Goal: Task Accomplishment & Management: Use online tool/utility

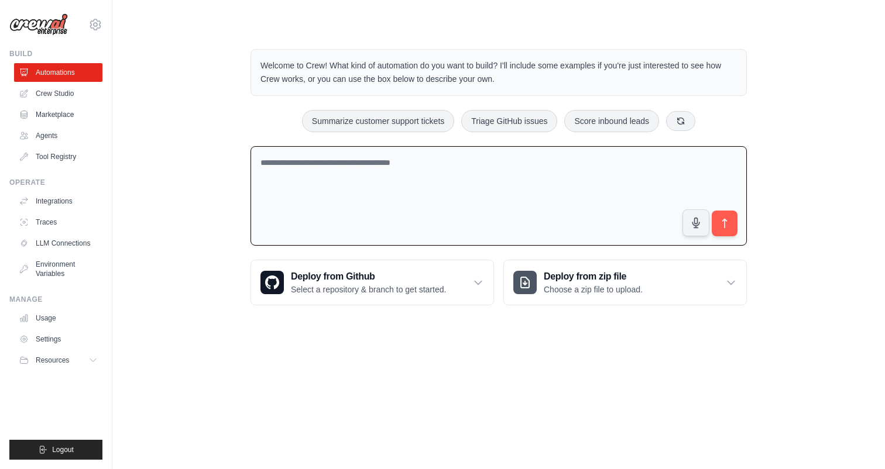
click at [335, 167] on textarea at bounding box center [498, 196] width 496 height 100
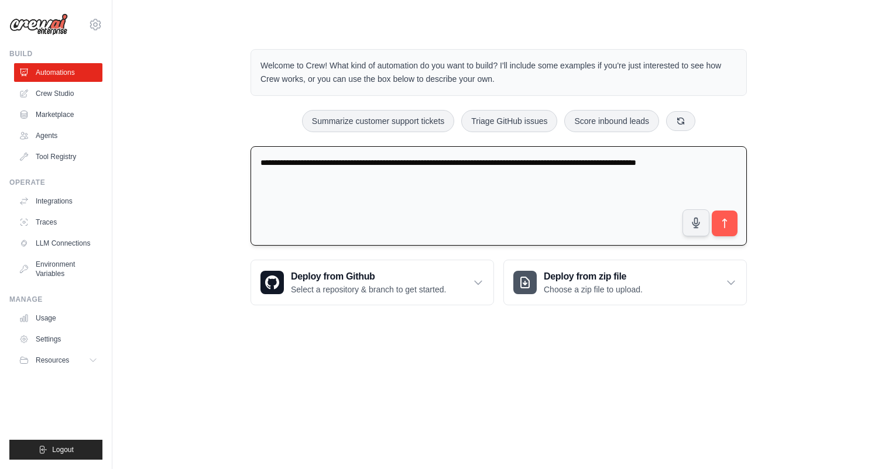
type textarea "**********"
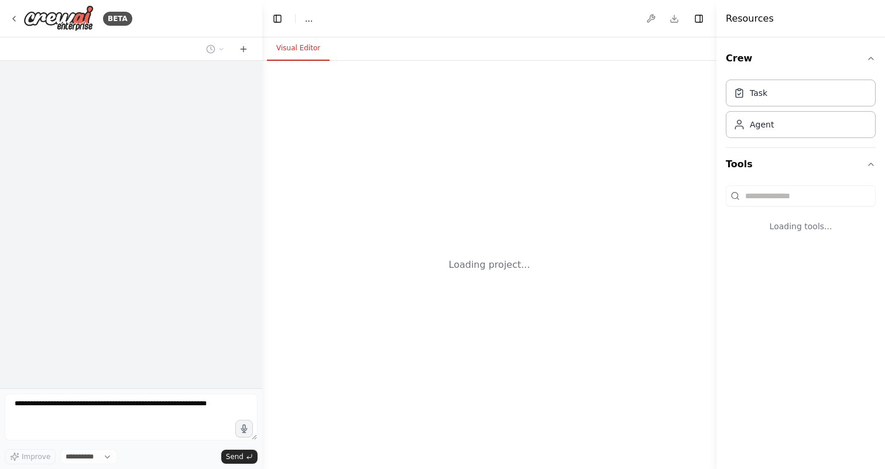
select select "****"
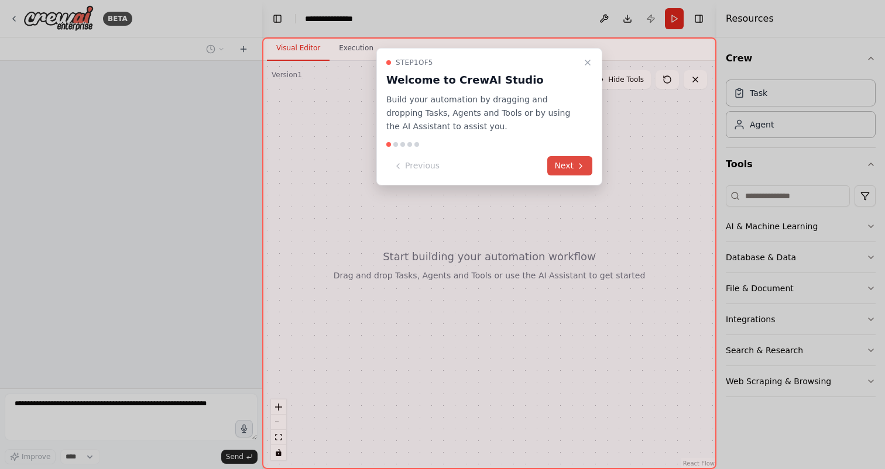
click at [572, 170] on button "Next" at bounding box center [569, 165] width 45 height 19
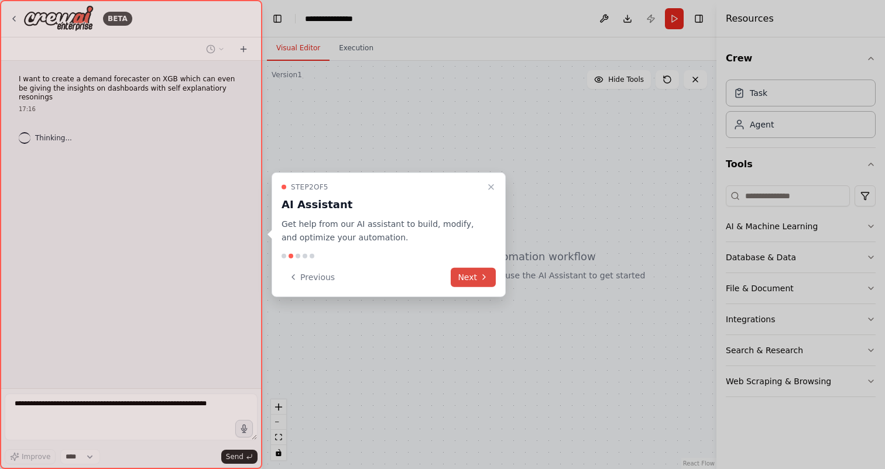
click at [469, 273] on button "Next" at bounding box center [473, 276] width 45 height 19
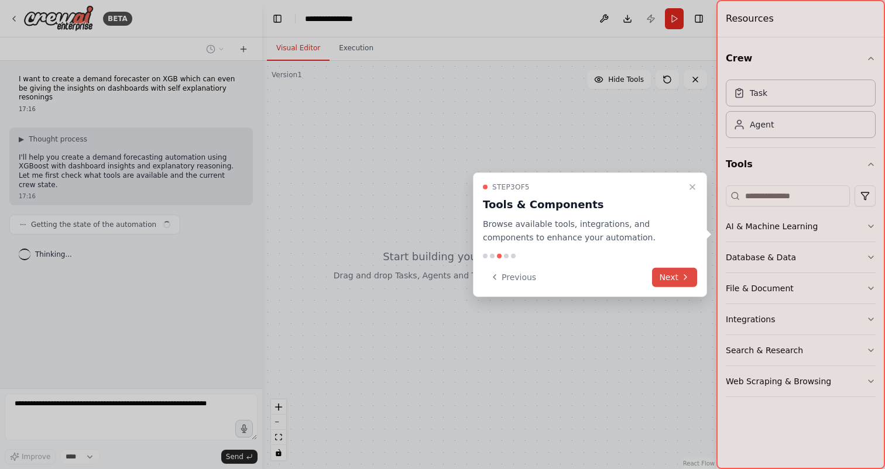
click at [682, 280] on icon at bounding box center [684, 277] width 9 height 9
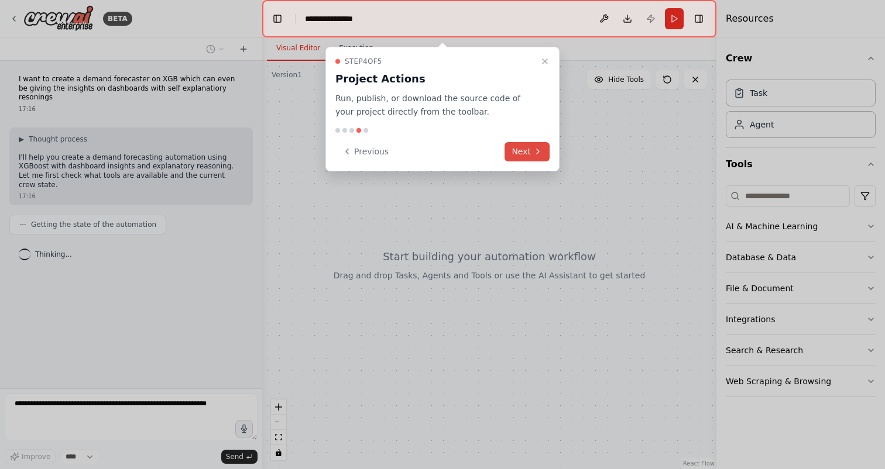
click at [523, 160] on button "Next" at bounding box center [526, 151] width 45 height 19
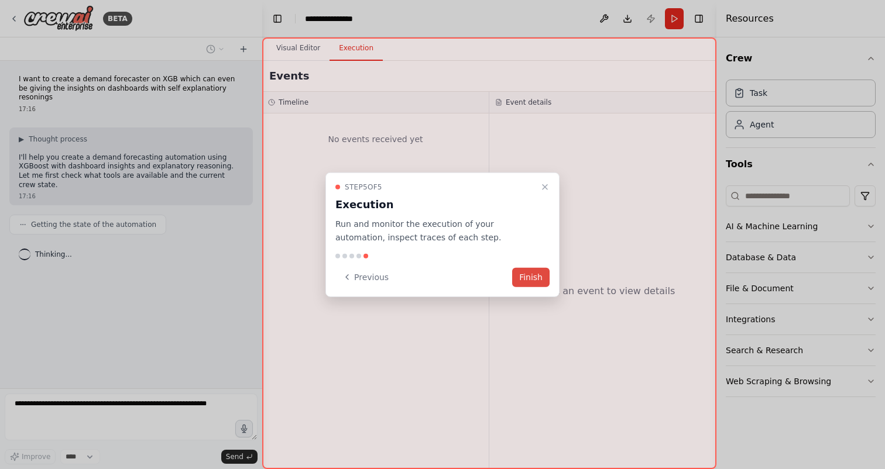
click at [532, 273] on button "Finish" at bounding box center [530, 276] width 37 height 19
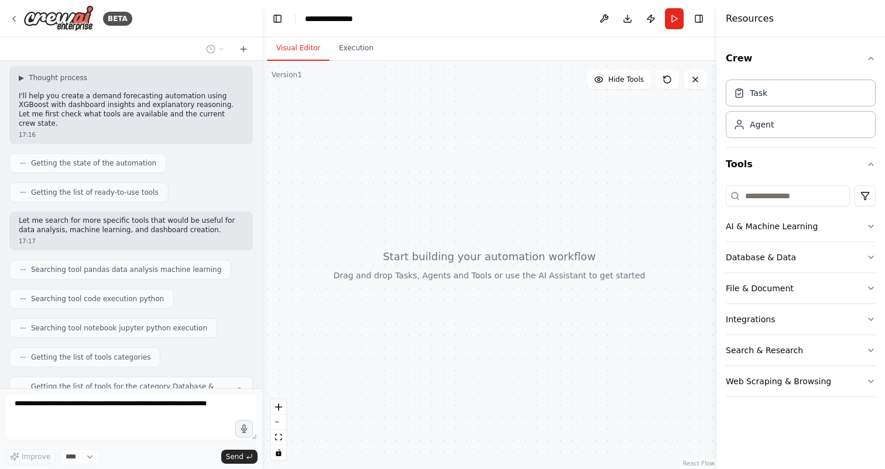
scroll to position [91, 0]
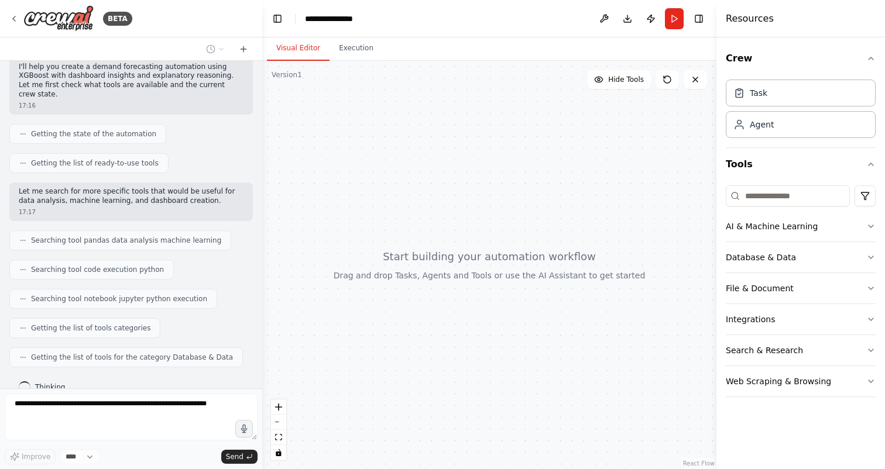
click at [483, 262] on div at bounding box center [489, 265] width 454 height 408
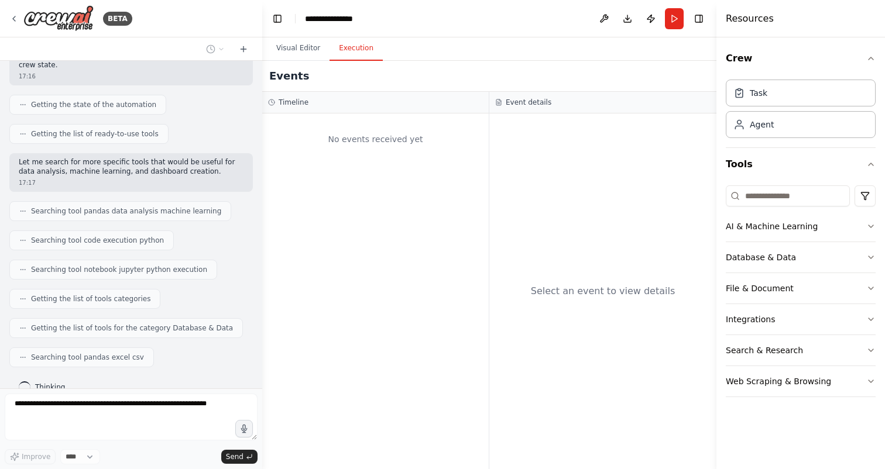
click at [356, 52] on button "Execution" at bounding box center [355, 48] width 53 height 25
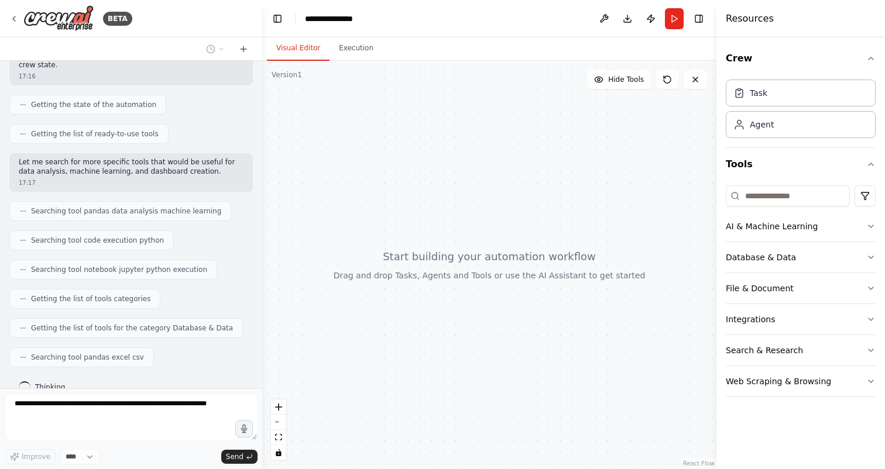
click at [302, 47] on button "Visual Editor" at bounding box center [298, 48] width 63 height 25
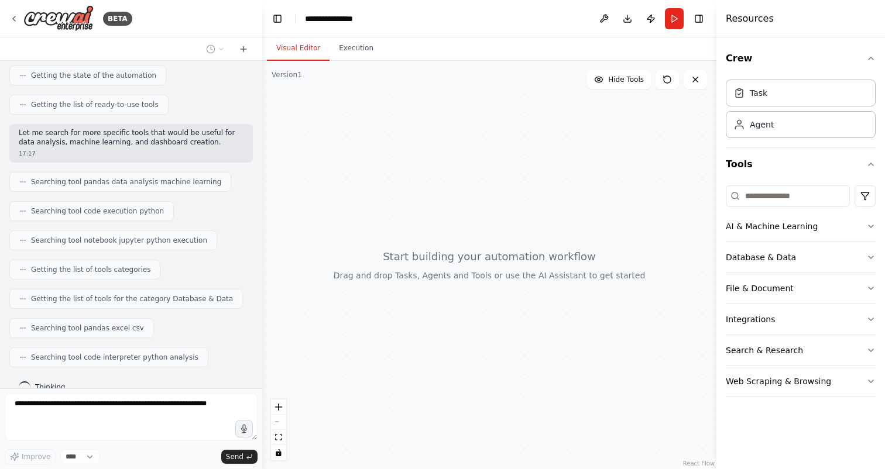
scroll to position [178, 0]
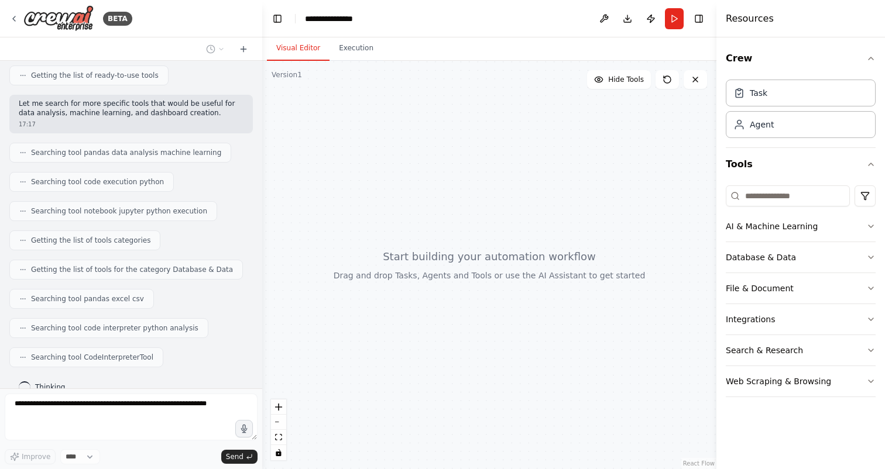
drag, startPoint x: 483, startPoint y: 276, endPoint x: 483, endPoint y: 294, distance: 17.6
click at [483, 294] on div at bounding box center [489, 265] width 454 height 408
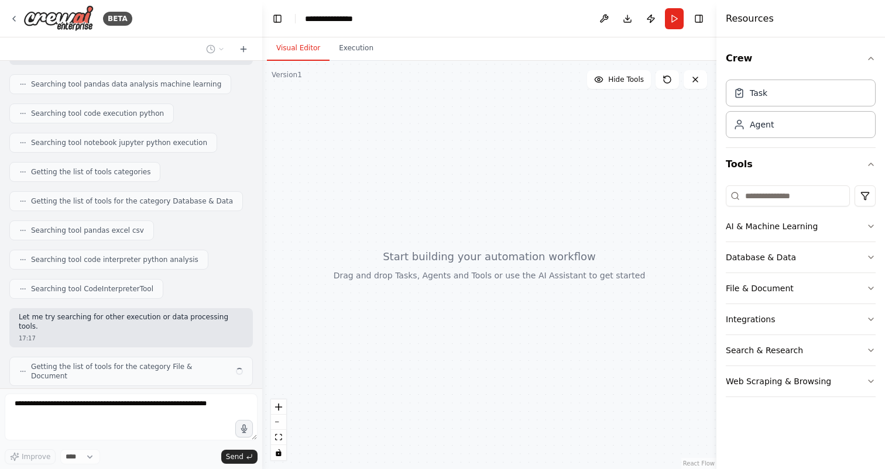
click at [422, 267] on div at bounding box center [489, 265] width 454 height 408
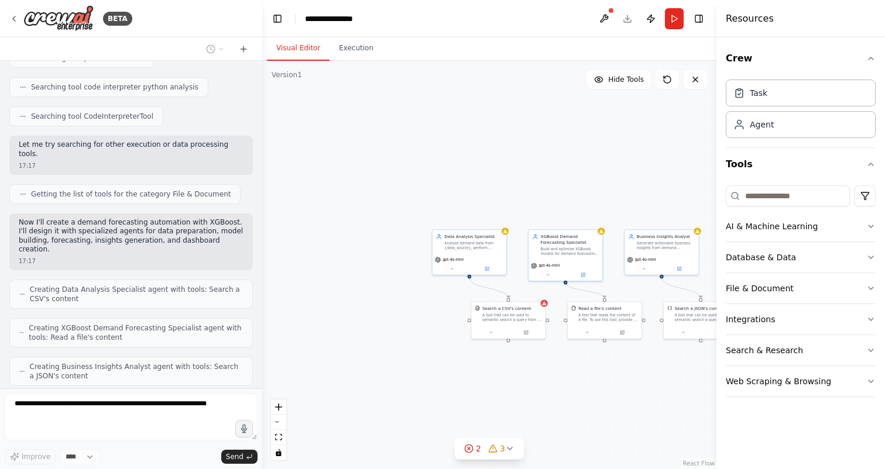
scroll to position [458, 0]
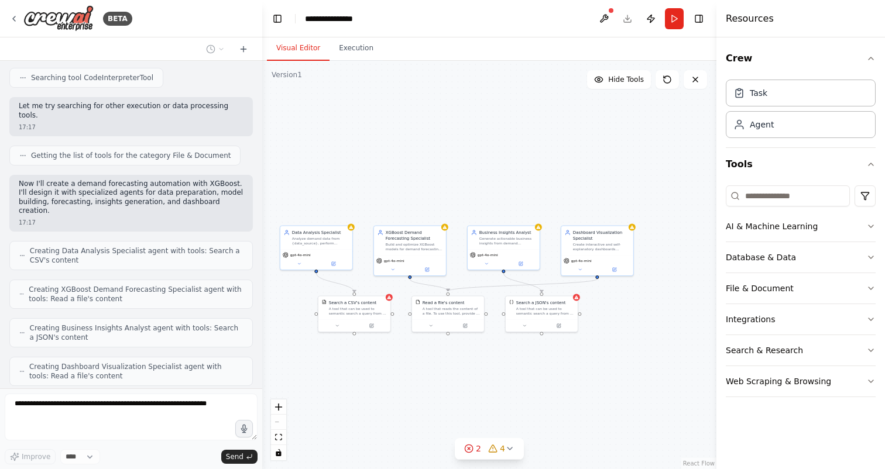
drag, startPoint x: 616, startPoint y: 251, endPoint x: 459, endPoint y: 248, distance: 156.9
click at [459, 248] on div ".deletable-edge-delete-btn { width: 20px; height: 20px; border: 0px solid #ffff…" at bounding box center [489, 265] width 454 height 408
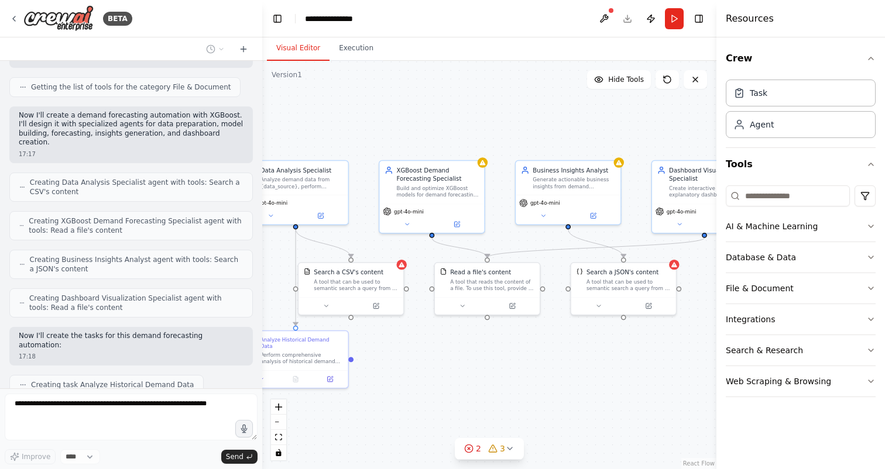
scroll to position [556, 0]
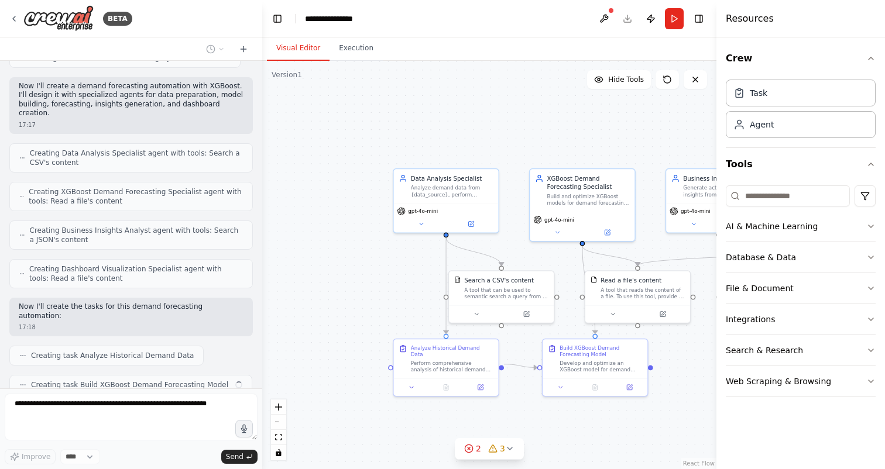
drag, startPoint x: 366, startPoint y: 365, endPoint x: 522, endPoint y: 372, distance: 155.8
click at [522, 372] on div ".deletable-edge-delete-btn { width: 20px; height: 20px; border: 0px solid #ffff…" at bounding box center [489, 265] width 454 height 408
click at [433, 209] on span "gpt-4o-mini" at bounding box center [428, 208] width 30 height 7
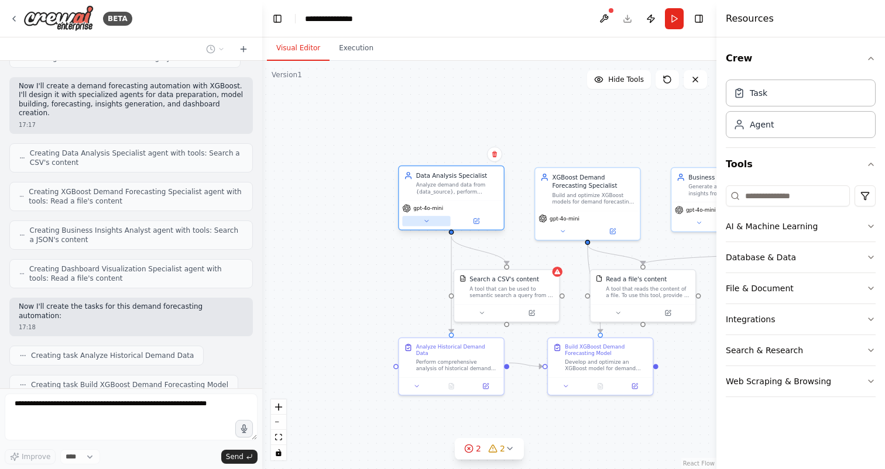
click at [431, 220] on button at bounding box center [426, 221] width 48 height 10
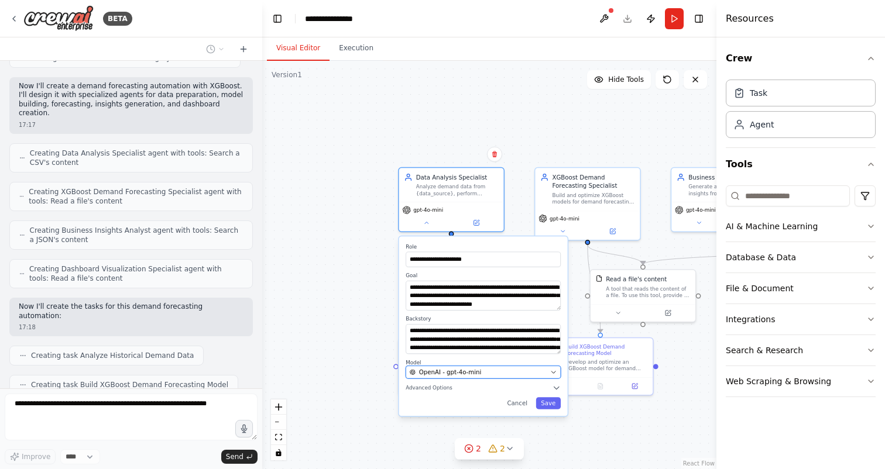
scroll to position [585, 0]
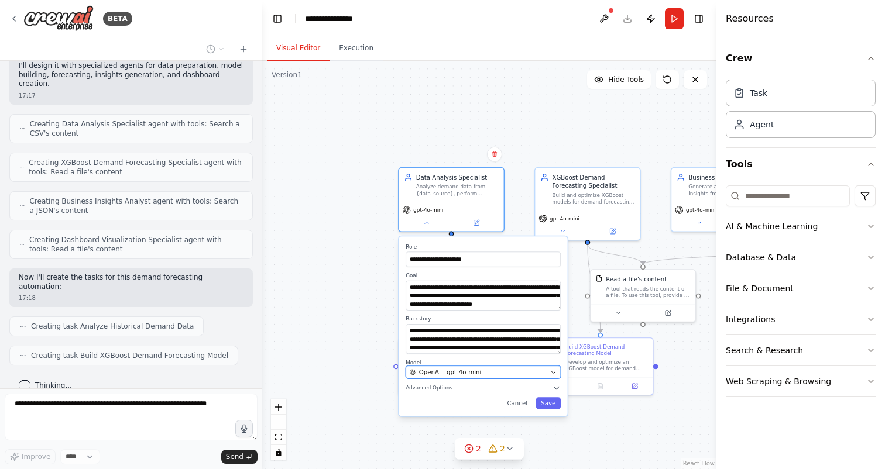
click at [519, 366] on button "OpenAI - gpt-4o-mini" at bounding box center [482, 372] width 155 height 13
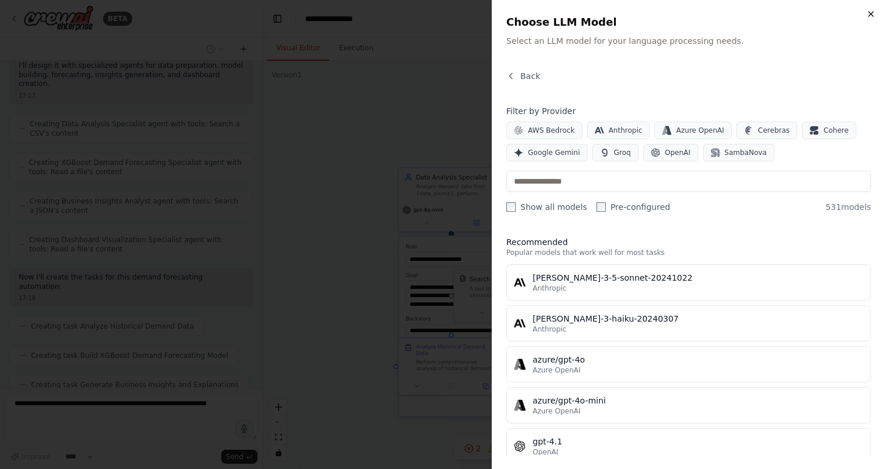
click at [870, 16] on icon "button" at bounding box center [870, 13] width 9 height 9
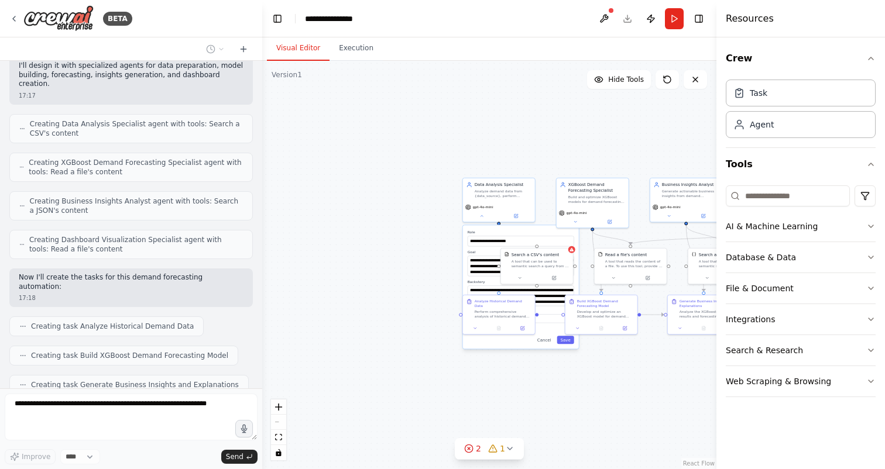
click at [630, 391] on div "**********" at bounding box center [489, 265] width 454 height 408
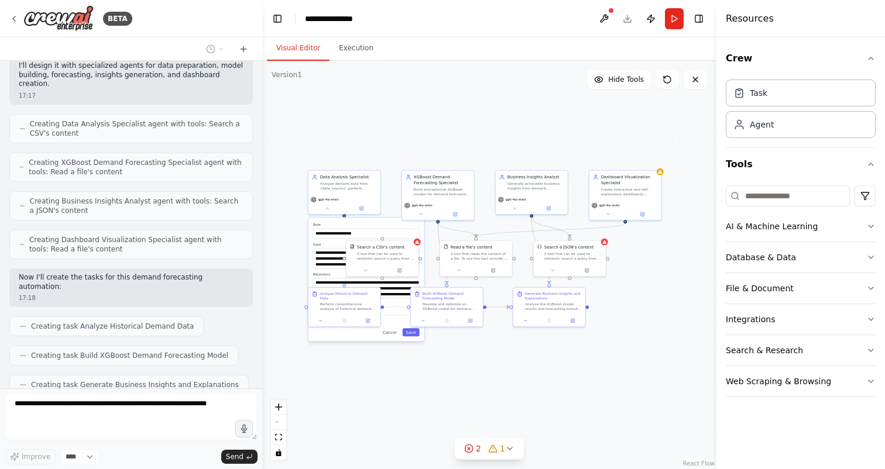
drag, startPoint x: 462, startPoint y: 402, endPoint x: 293, endPoint y: 393, distance: 169.9
click at [293, 393] on div "**********" at bounding box center [489, 265] width 454 height 408
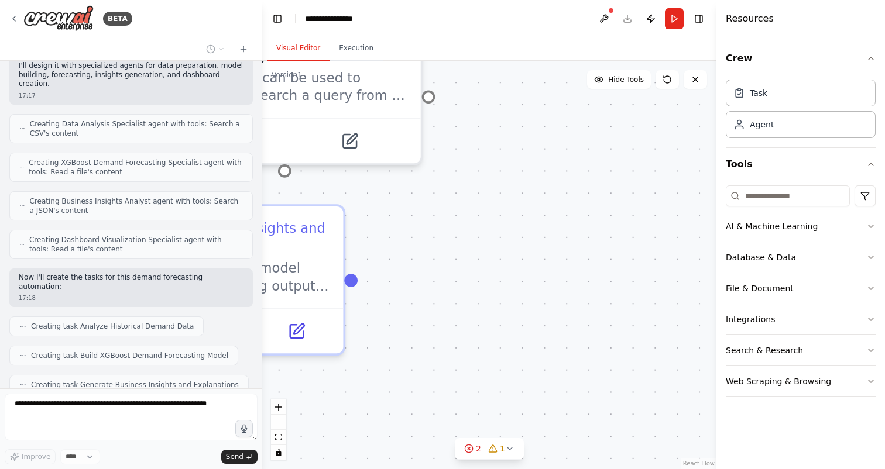
scroll to position [624, 0]
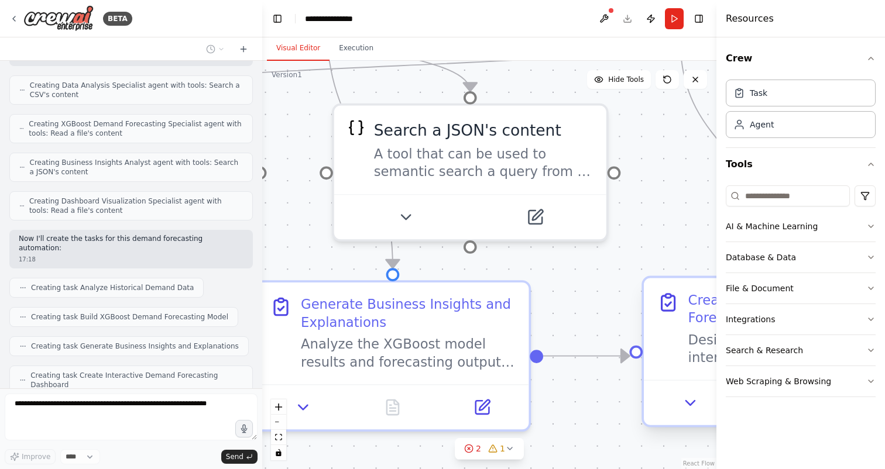
drag, startPoint x: 522, startPoint y: 310, endPoint x: 707, endPoint y: 385, distance: 200.0
click at [707, 385] on div "**********" at bounding box center [489, 265] width 454 height 408
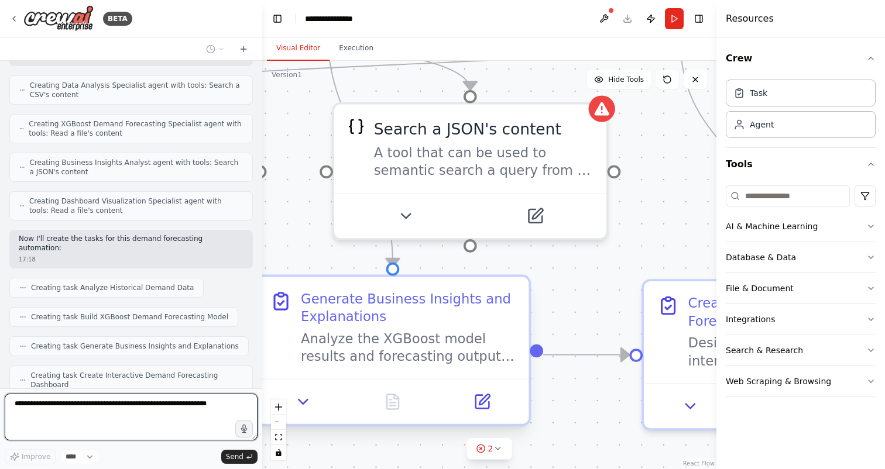
scroll to position [692, 0]
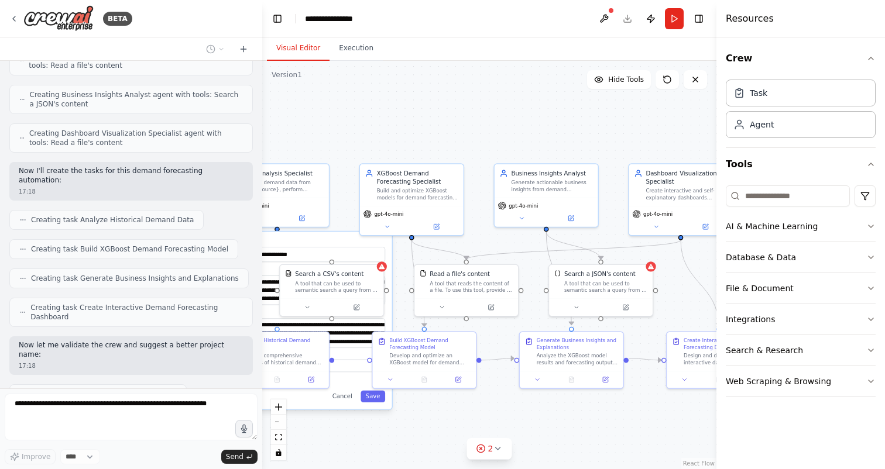
drag, startPoint x: 499, startPoint y: 128, endPoint x: 654, endPoint y: 143, distance: 155.7
click at [654, 143] on div "**********" at bounding box center [489, 265] width 454 height 408
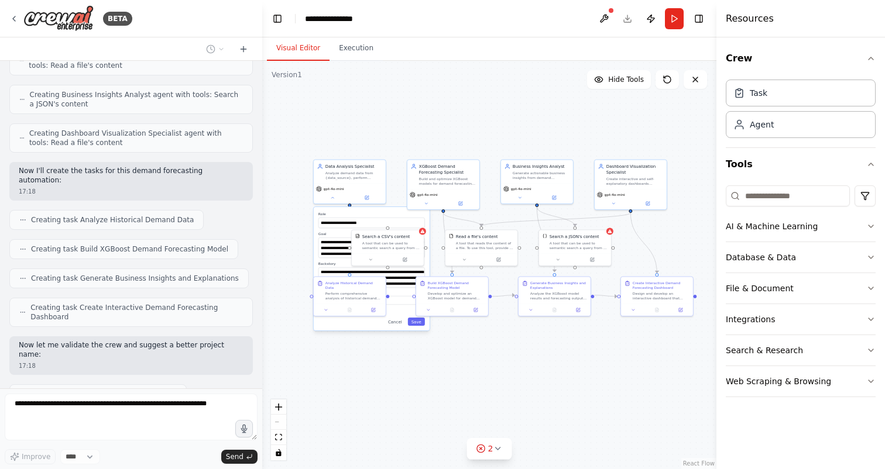
drag, startPoint x: 658, startPoint y: 353, endPoint x: 616, endPoint y: 354, distance: 42.7
click at [616, 355] on div "**********" at bounding box center [489, 265] width 454 height 408
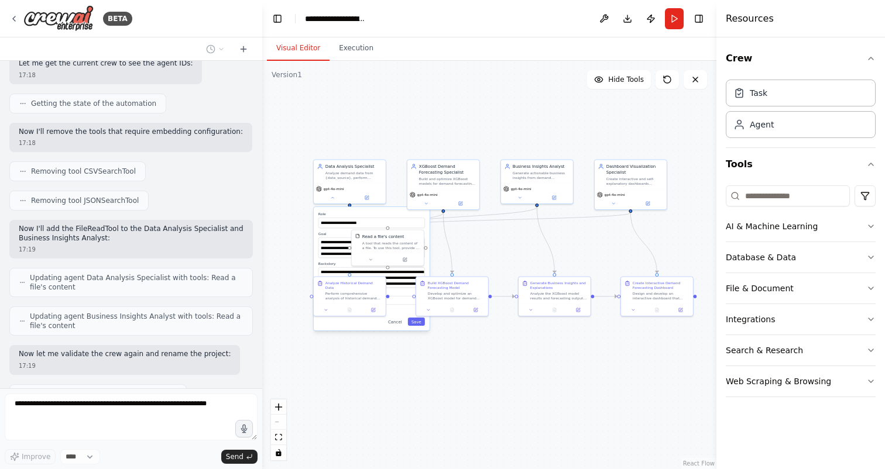
scroll to position [1147, 0]
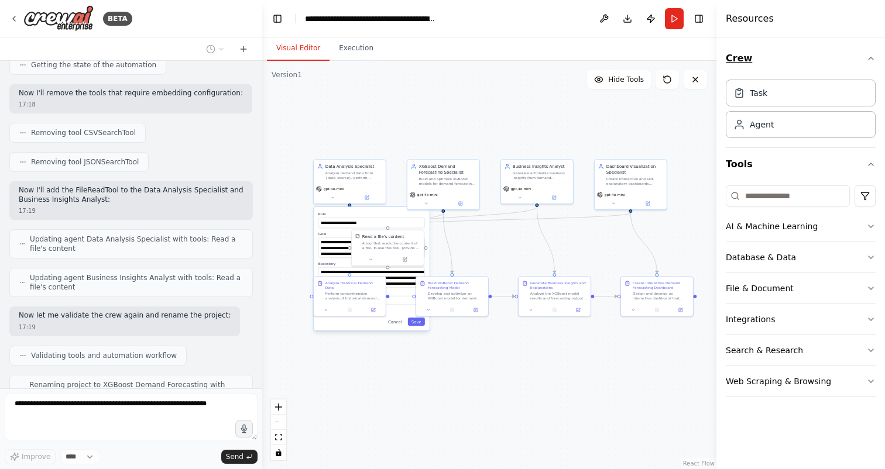
click at [871, 57] on icon "button" at bounding box center [870, 58] width 9 height 9
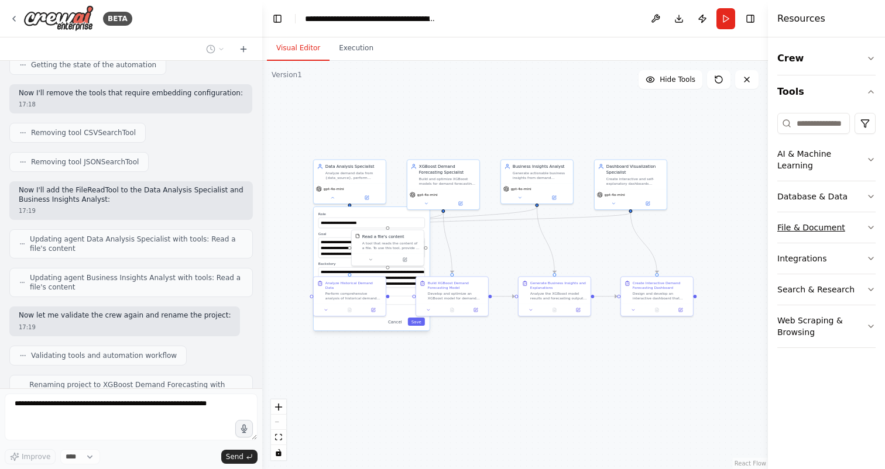
drag, startPoint x: 716, startPoint y: 219, endPoint x: 860, endPoint y: 204, distance: 144.7
click at [860, 204] on div "Resources Crew Tools AI & Machine Learning Database & Data File & Document Inte…" at bounding box center [826, 234] width 117 height 469
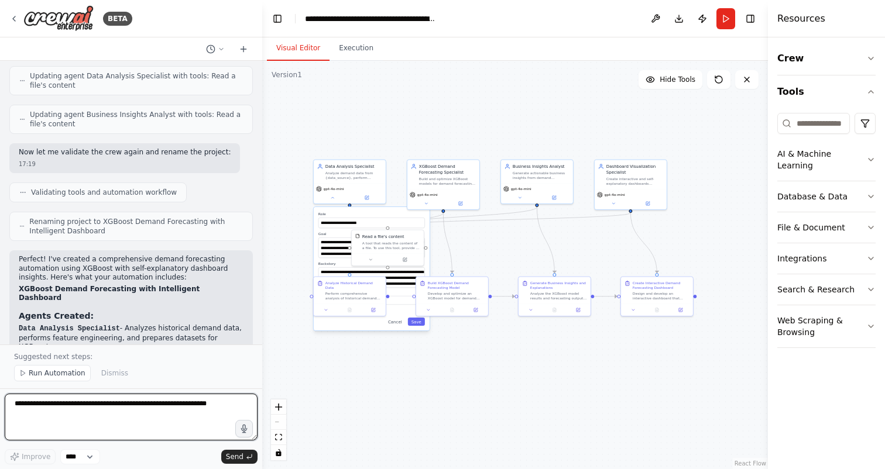
scroll to position [1311, 0]
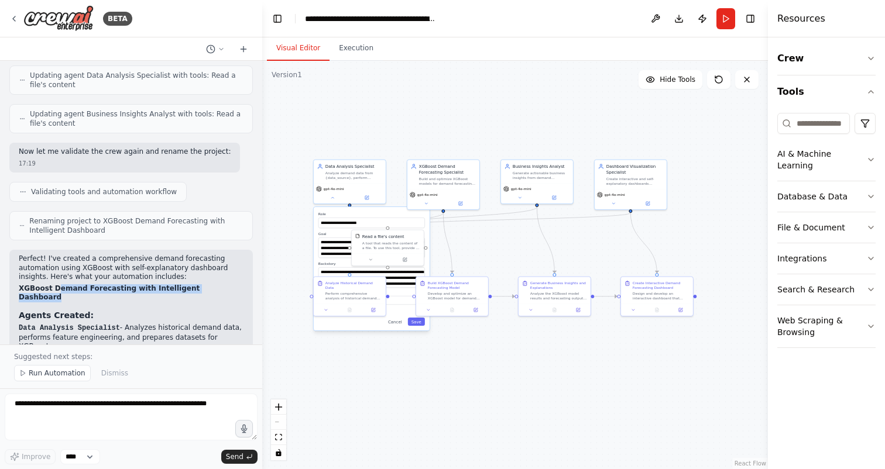
drag, startPoint x: 57, startPoint y: 233, endPoint x: 221, endPoint y: 241, distance: 164.0
click at [211, 352] on li "XGBoost Demand Forecasting Specialist - Builds and optimizes XGBoost models wit…" at bounding box center [131, 366] width 225 height 28
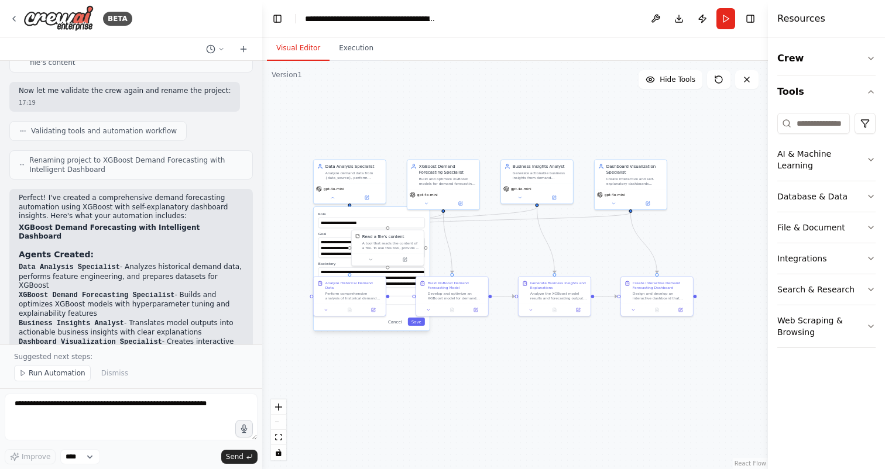
scroll to position [1381, 0]
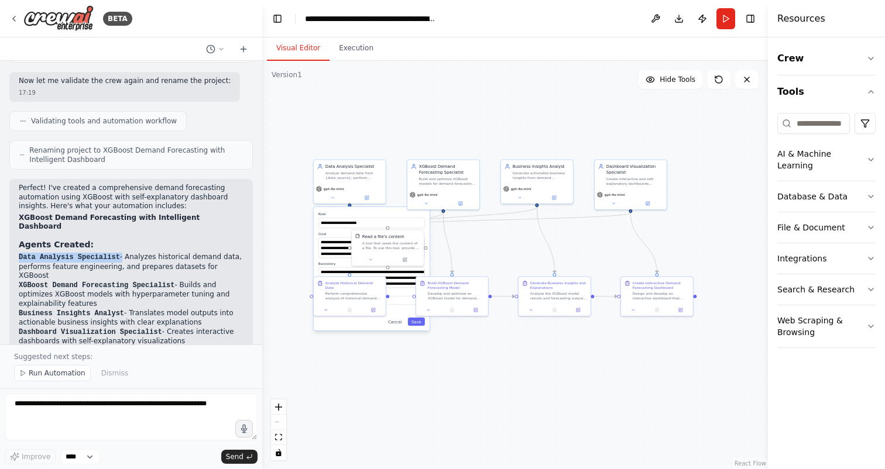
drag, startPoint x: 122, startPoint y: 191, endPoint x: 11, endPoint y: 191, distance: 110.6
click at [11, 191] on div "Perfect! I've created a comprehensive demand forecasting automation using XGBoo…" at bounding box center [130, 420] width 243 height 483
drag, startPoint x: 181, startPoint y: 209, endPoint x: 16, endPoint y: 209, distance: 164.4
click at [16, 209] on div "Perfect! I've created a comprehensive demand forecasting automation using XGBoo…" at bounding box center [130, 420] width 243 height 483
drag, startPoint x: 130, startPoint y: 239, endPoint x: 9, endPoint y: 242, distance: 121.1
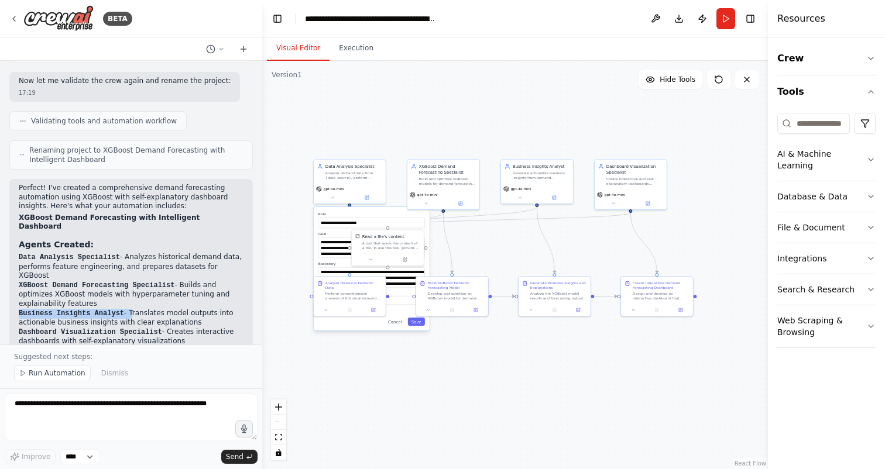
click at [9, 242] on div "Perfect! I've created a comprehensive demand forecasting automation using XGBoo…" at bounding box center [130, 420] width 243 height 483
drag, startPoint x: 167, startPoint y: 255, endPoint x: 16, endPoint y: 259, distance: 151.6
click at [16, 259] on div "Perfect! I've created a comprehensive demand forecasting automation using XGBoo…" at bounding box center [130, 420] width 243 height 483
drag, startPoint x: 129, startPoint y: 240, endPoint x: 12, endPoint y: 244, distance: 117.1
click at [12, 244] on div "Perfect! I've created a comprehensive demand forecasting automation using XGBoo…" at bounding box center [130, 420] width 243 height 483
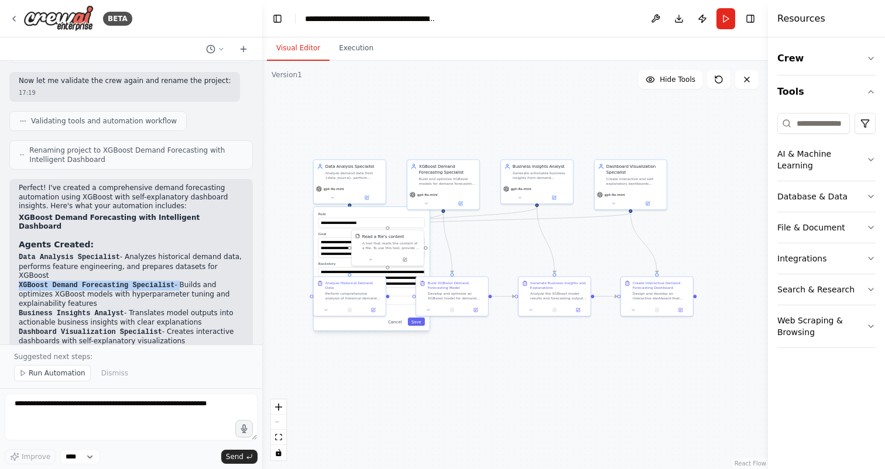
drag, startPoint x: 180, startPoint y: 212, endPoint x: 18, endPoint y: 216, distance: 162.1
click at [18, 216] on div "Perfect! I've created a comprehensive demand forecasting automation using XGBoo…" at bounding box center [130, 420] width 243 height 483
drag, startPoint x: 128, startPoint y: 193, endPoint x: 20, endPoint y: 188, distance: 107.8
click at [20, 188] on div "Perfect! I've created a comprehensive demand forecasting automation using XGBoo…" at bounding box center [131, 415] width 225 height 462
drag, startPoint x: 18, startPoint y: 253, endPoint x: 169, endPoint y: 258, distance: 151.6
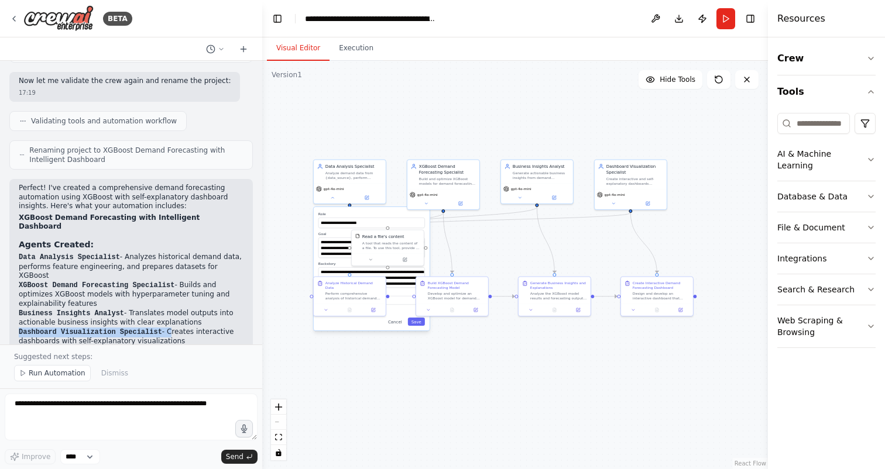
click at [169, 258] on div "Perfect! I've created a comprehensive demand forecasting automation using XGBoo…" at bounding box center [130, 420] width 243 height 483
click at [319, 229] on div "**********" at bounding box center [372, 268] width 116 height 123
click at [325, 218] on input "**********" at bounding box center [371, 223] width 106 height 11
click at [319, 212] on label "Role" at bounding box center [371, 214] width 106 height 5
click at [417, 323] on button "Save" at bounding box center [416, 322] width 17 height 8
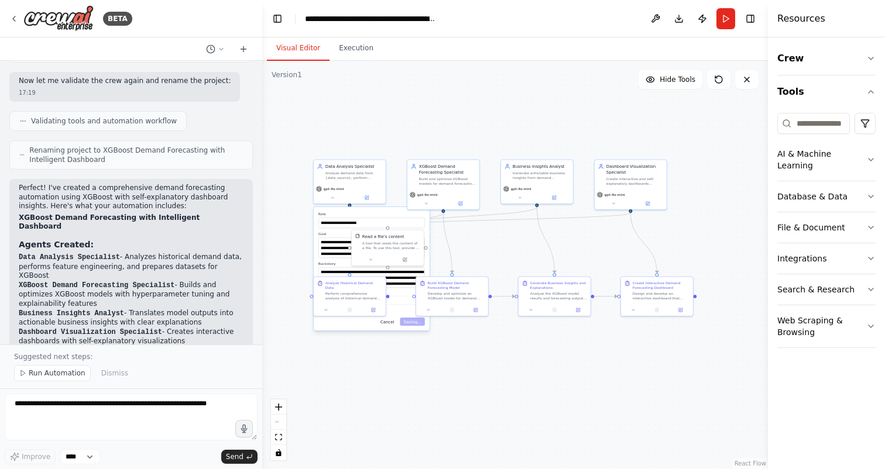
click at [392, 322] on button "Cancel" at bounding box center [387, 322] width 21 height 8
click at [438, 202] on button at bounding box center [426, 202] width 33 height 7
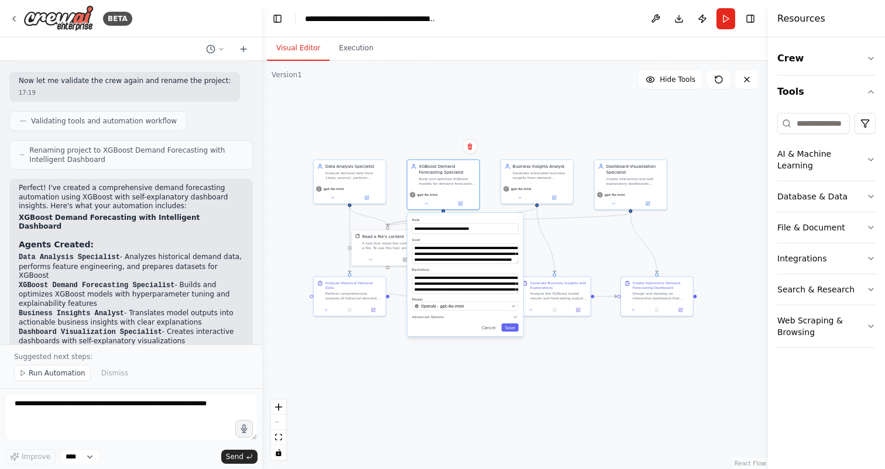
click at [371, 414] on div ".deletable-edge-delete-btn { width: 20px; height: 20px; border: 0px solid #ffff…" at bounding box center [515, 265] width 506 height 408
click at [487, 330] on button "Cancel" at bounding box center [488, 328] width 21 height 8
